Goal: Transaction & Acquisition: Purchase product/service

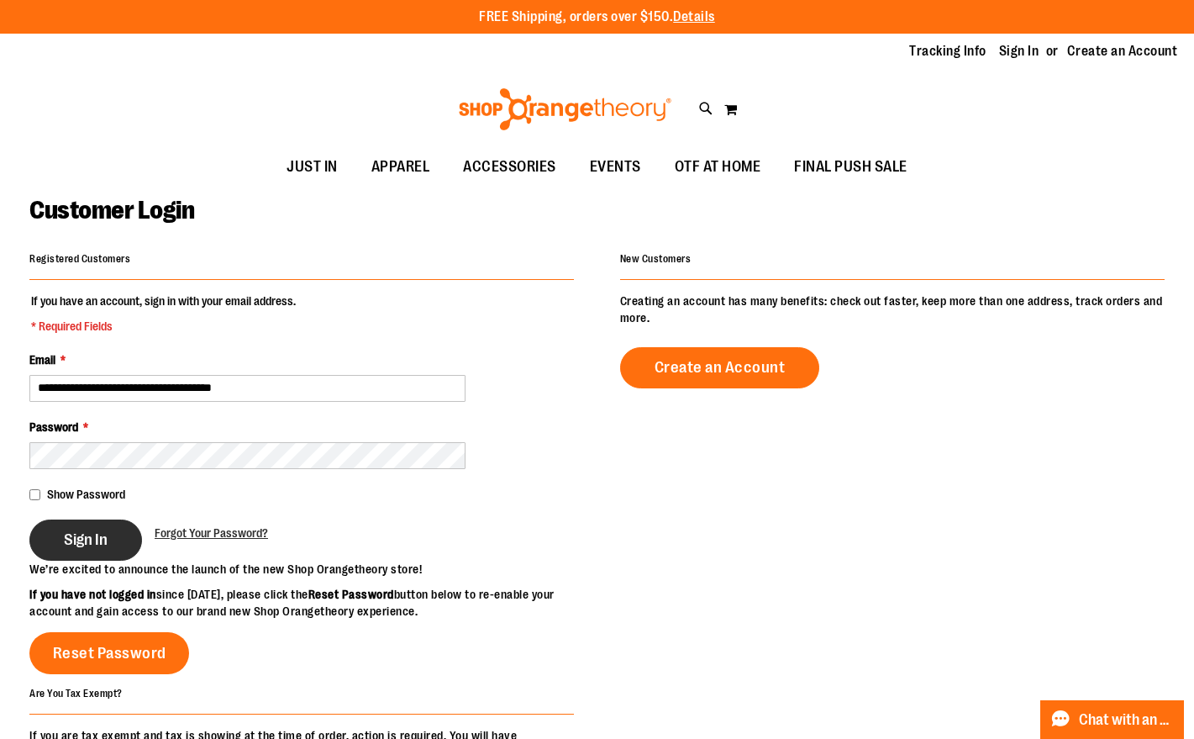
click at [108, 535] on button "Sign In" at bounding box center [85, 539] width 113 height 41
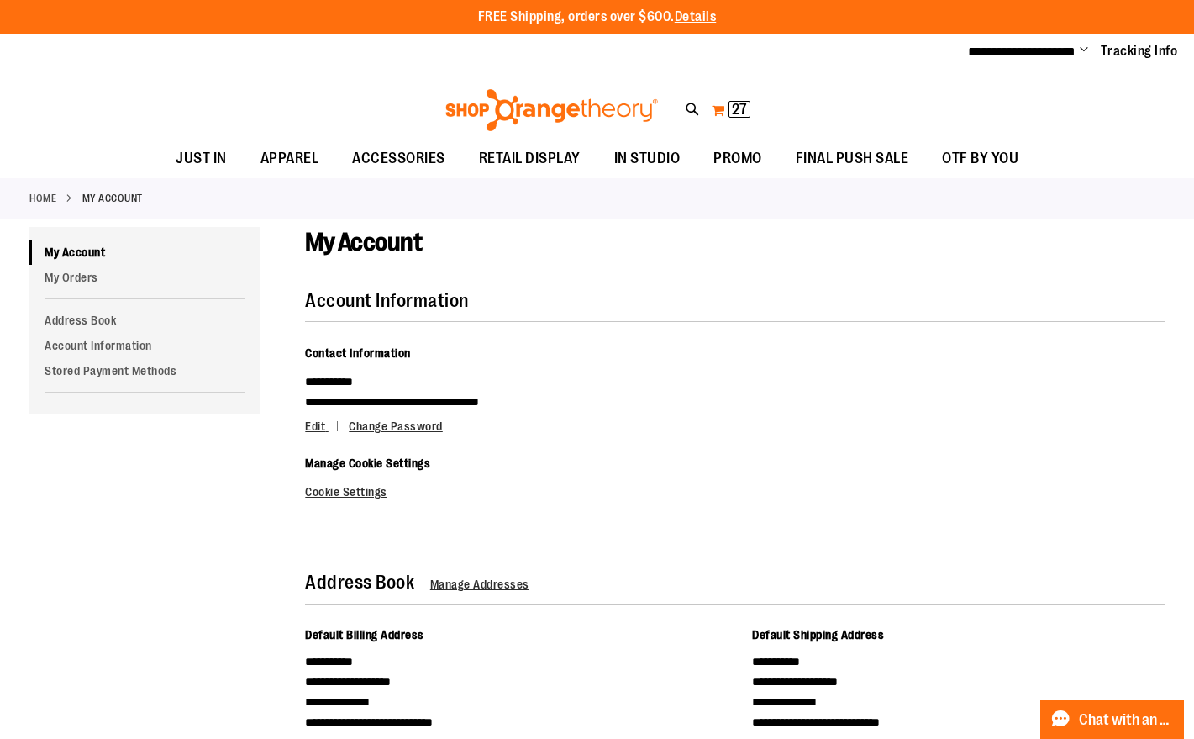
click at [730, 107] on span "27 27 items" at bounding box center [740, 109] width 22 height 17
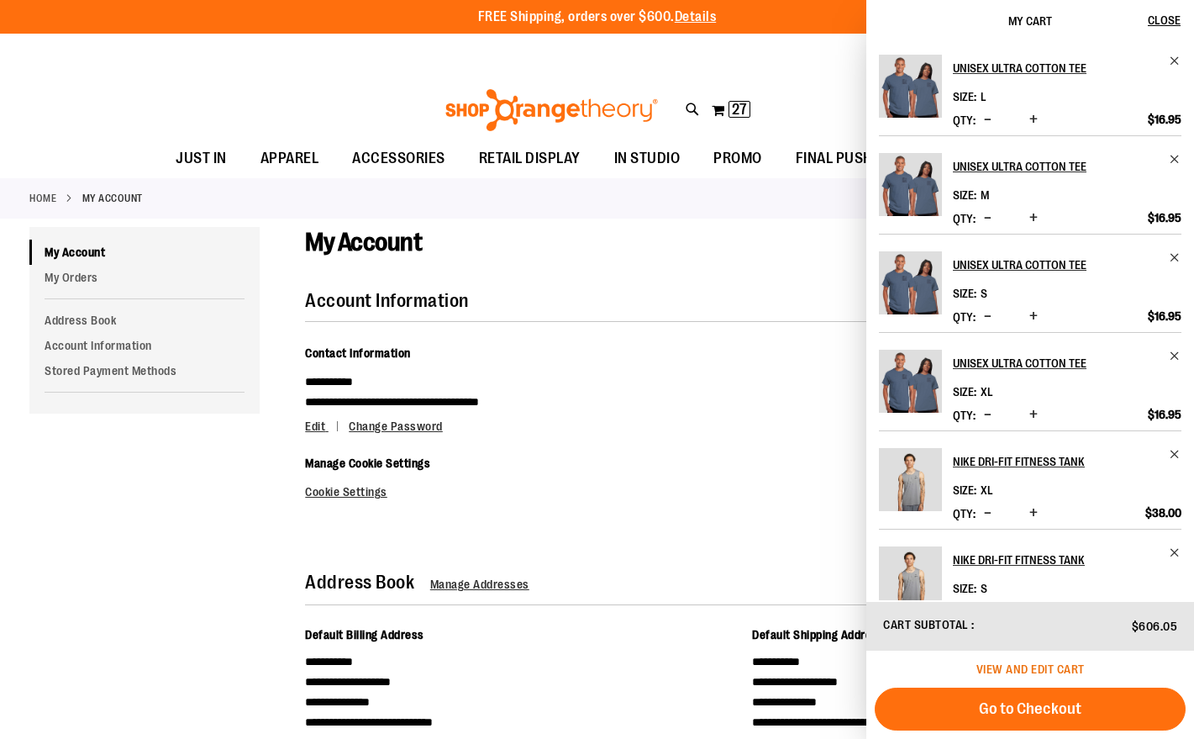
click at [1031, 663] on span "View and edit cart" at bounding box center [1031, 668] width 108 height 13
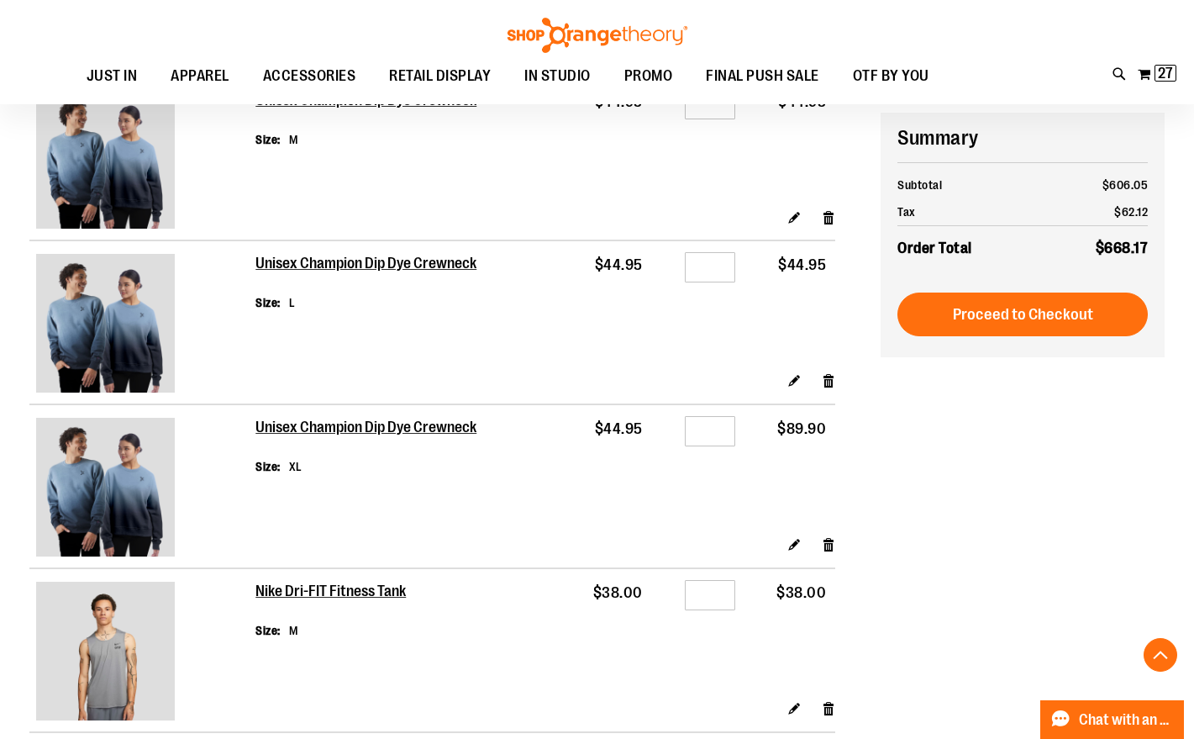
scroll to position [230, 0]
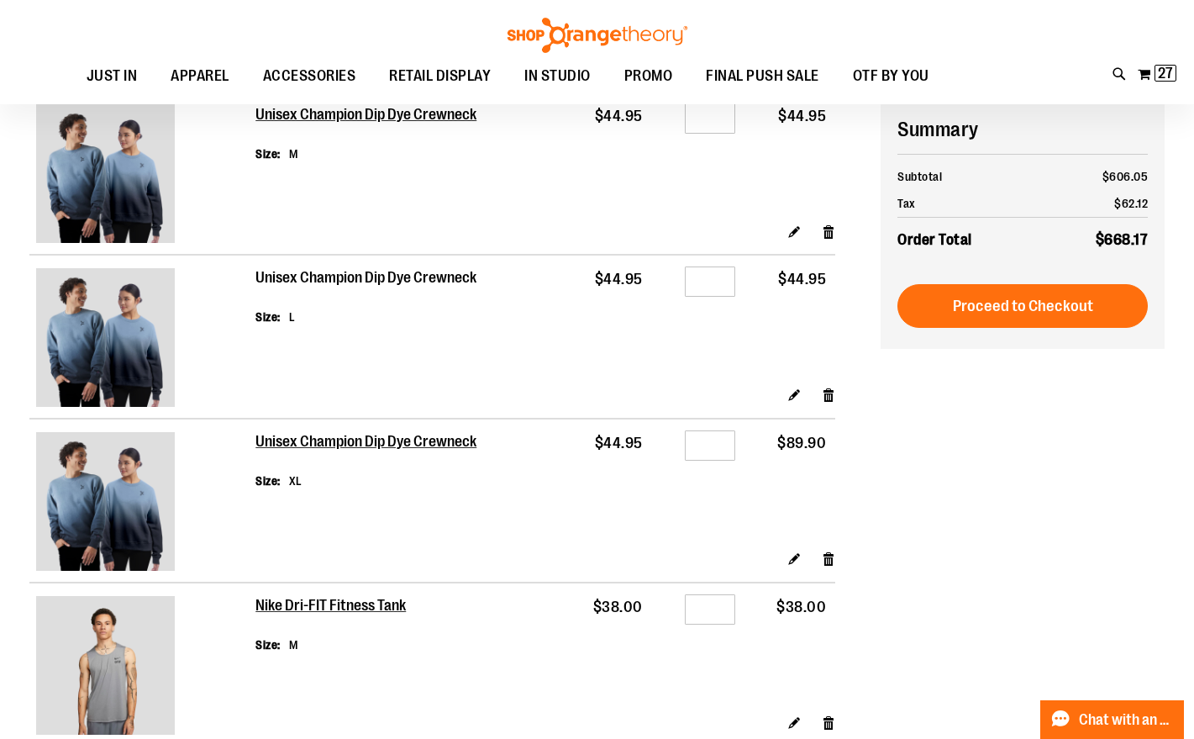
click at [387, 279] on h2 "Unisex Champion Dip Dye Crewneck" at bounding box center [368, 278] width 224 height 18
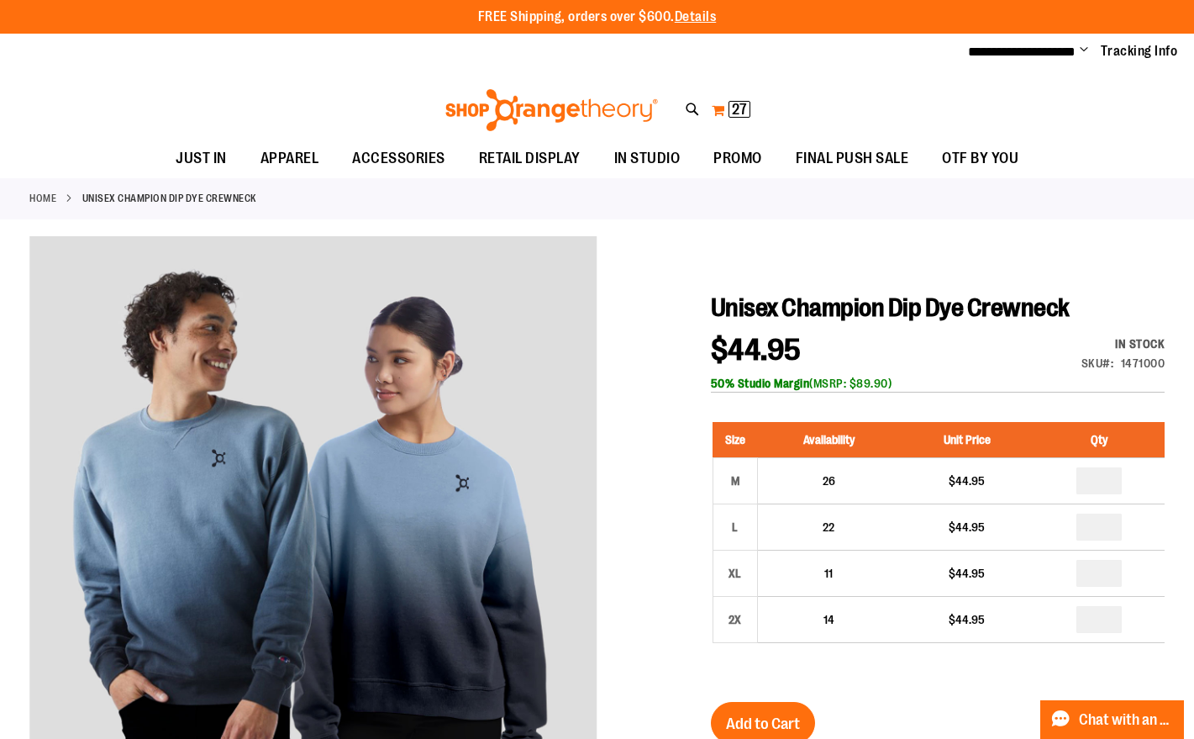
click at [724, 108] on button "My Cart 27 27 items" at bounding box center [731, 110] width 40 height 27
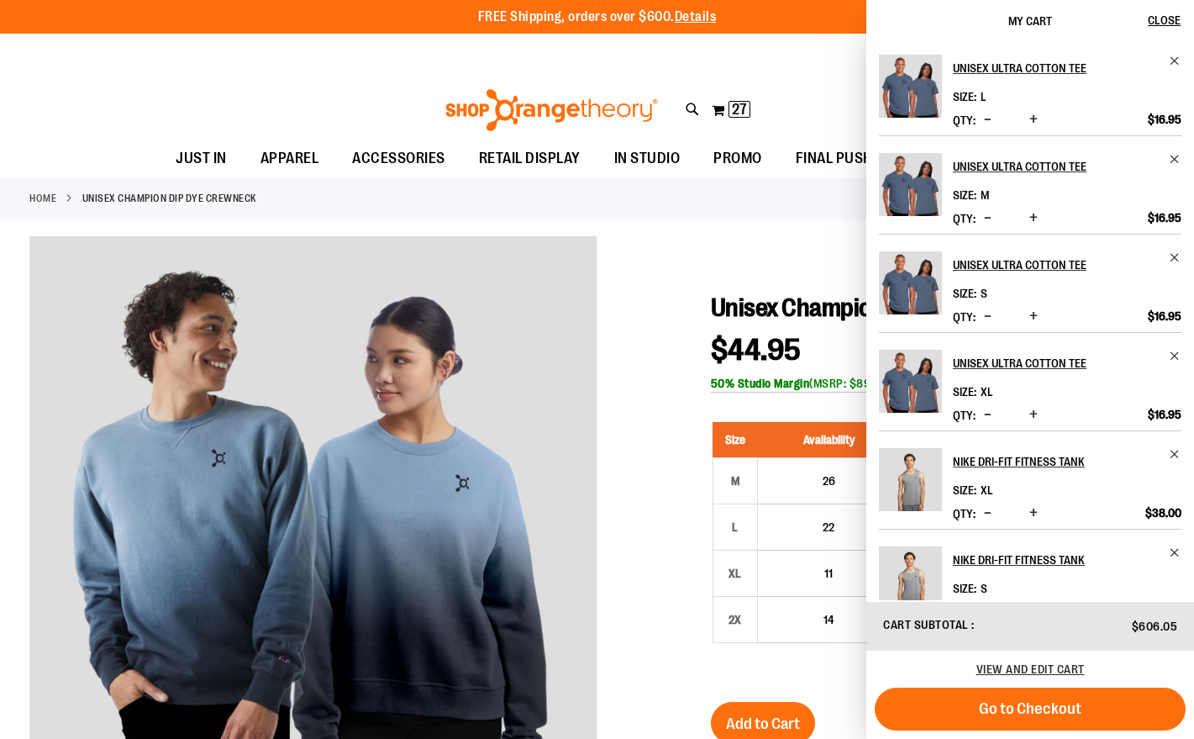
click at [683, 529] on div at bounding box center [597, 690] width 1136 height 908
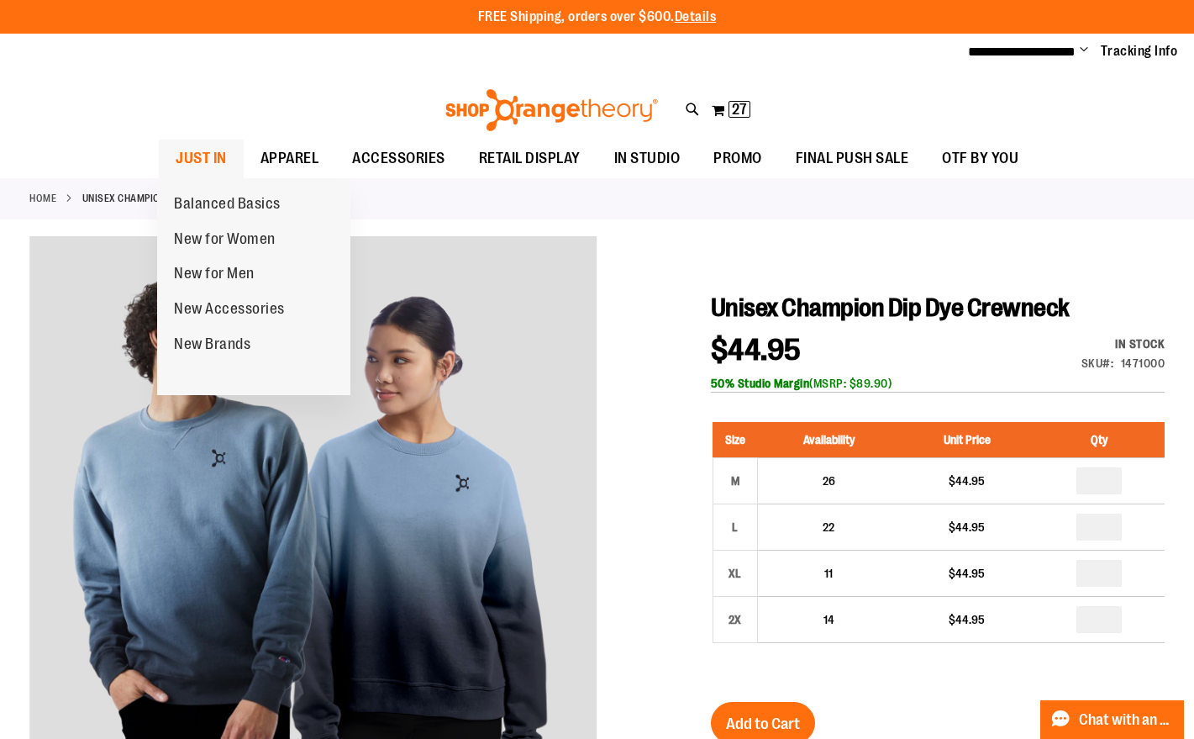
click at [202, 155] on span "JUST IN" at bounding box center [201, 159] width 51 height 38
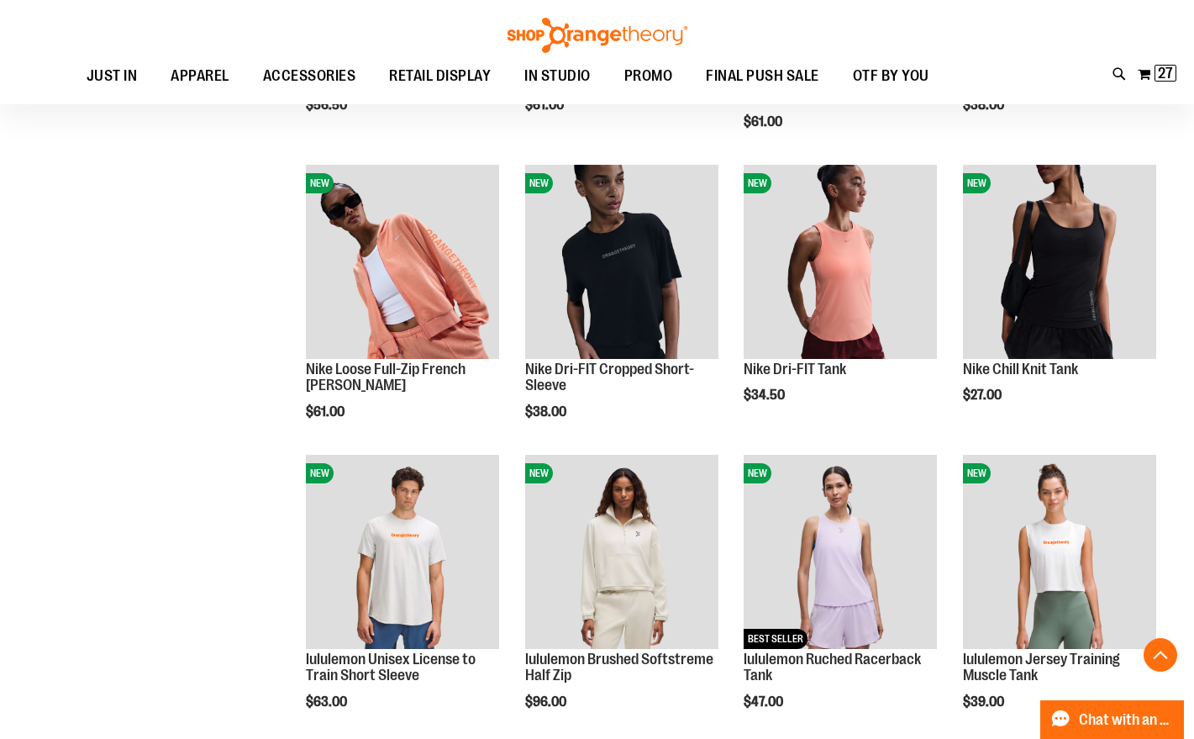
scroll to position [1040, 0]
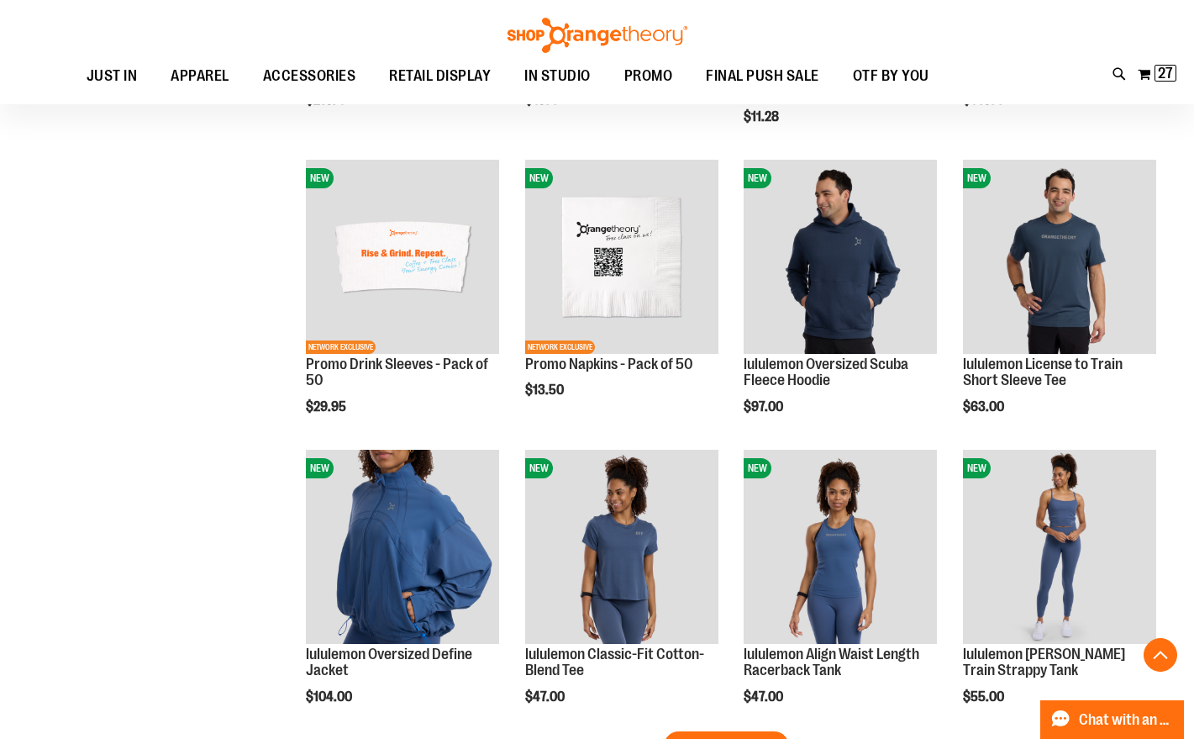
scroll to position [2205, 0]
